Goal: Navigation & Orientation: Find specific page/section

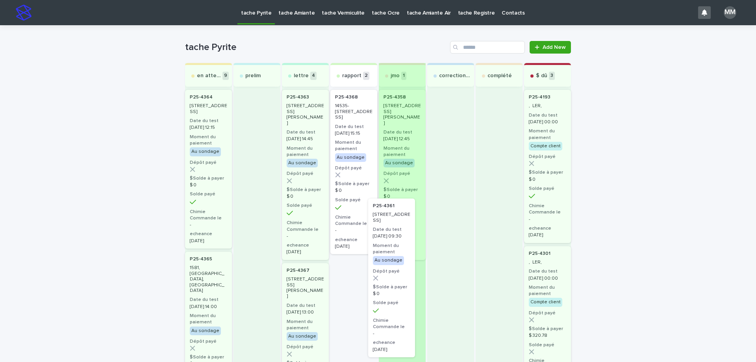
drag, startPoint x: 344, startPoint y: 113, endPoint x: 387, endPoint y: 230, distance: 124.9
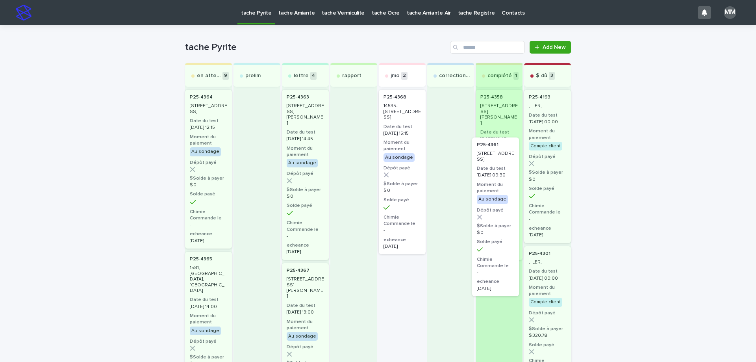
drag, startPoint x: 400, startPoint y: 142, endPoint x: 498, endPoint y: 192, distance: 109.9
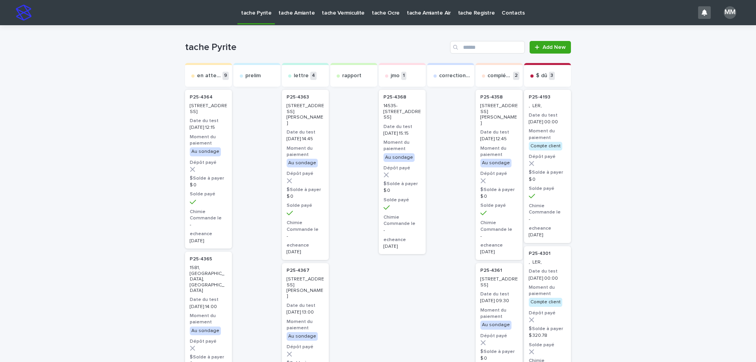
click at [286, 16] on p "tache Amiante" at bounding box center [296, 8] width 36 height 17
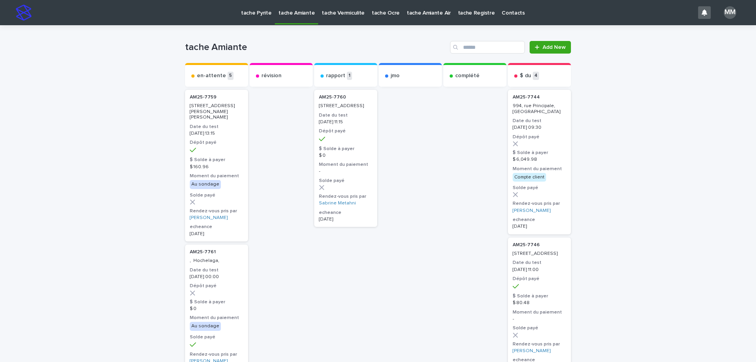
click at [334, 13] on p "tache Vermiculite" at bounding box center [343, 8] width 43 height 17
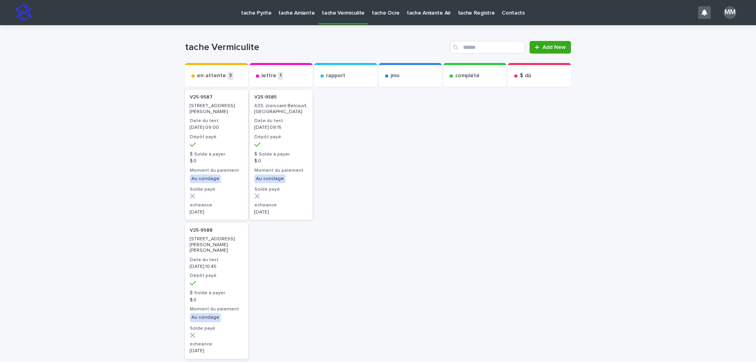
click at [421, 231] on div at bounding box center [410, 316] width 63 height 457
click at [288, 13] on p "tache Amiante" at bounding box center [296, 8] width 36 height 17
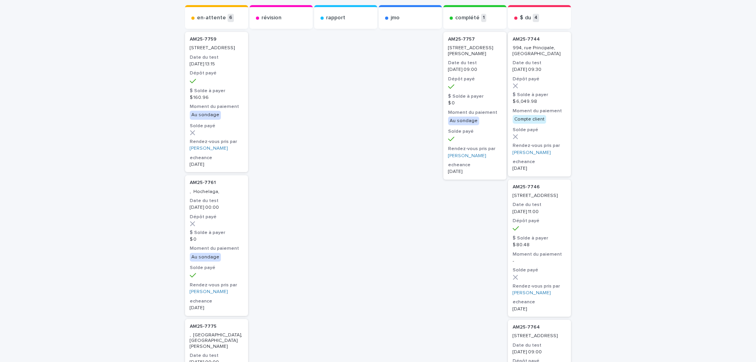
scroll to position [39, 0]
